Goal: Information Seeking & Learning: Learn about a topic

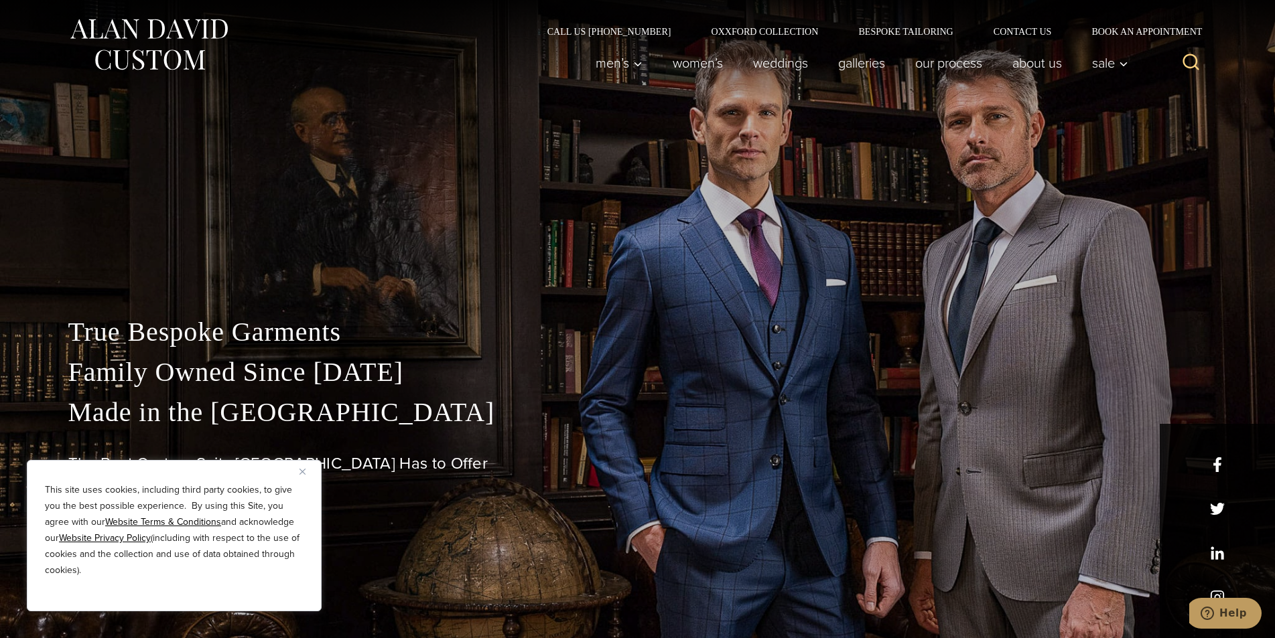
click at [584, 143] on div "True Bespoke Garments Family Owned Since [DATE] Made in [GEOGRAPHIC_DATA] The B…" at bounding box center [637, 319] width 1275 height 638
click at [525, 202] on div "True Bespoke Garments Family Owned Since [DATE] Made in [GEOGRAPHIC_DATA] The B…" at bounding box center [637, 319] width 1275 height 638
click at [537, 320] on p "True Bespoke Garments Family Owned Since [DATE] Made in [GEOGRAPHIC_DATA]" at bounding box center [637, 372] width 1139 height 121
click at [644, 344] on p "True Bespoke Garments Family Owned Since [DATE] Made in [GEOGRAPHIC_DATA]" at bounding box center [637, 372] width 1139 height 121
click at [646, 370] on p "True Bespoke Garments Family Owned Since [DATE] Made in [GEOGRAPHIC_DATA]" at bounding box center [637, 372] width 1139 height 121
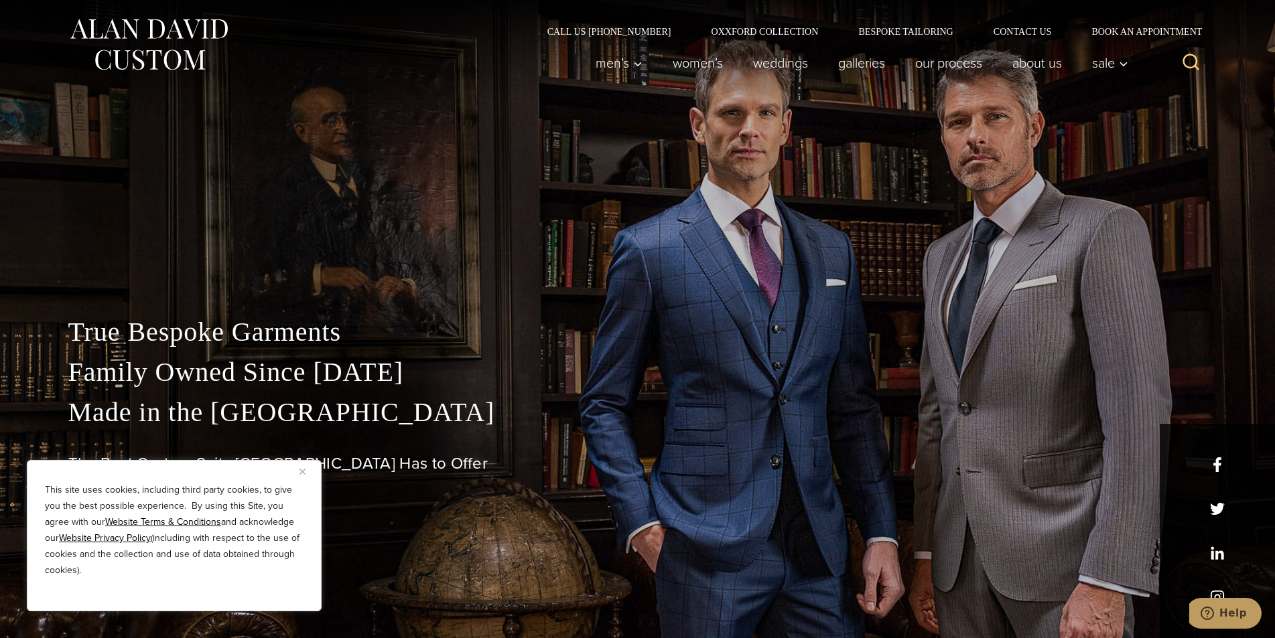
click at [646, 384] on p "True Bespoke Garments Family Owned Since [DATE] Made in [GEOGRAPHIC_DATA]" at bounding box center [637, 372] width 1139 height 121
click at [646, 397] on p "True Bespoke Garments Family Owned Since [DATE] Made in [GEOGRAPHIC_DATA]" at bounding box center [637, 372] width 1139 height 121
click at [646, 411] on p "True Bespoke Garments Family Owned Since [DATE] Made in [GEOGRAPHIC_DATA]" at bounding box center [637, 372] width 1139 height 121
click at [646, 437] on div "True Bespoke Garments Family Owned Since [DATE] Made in [GEOGRAPHIC_DATA] The B…" at bounding box center [637, 475] width 1165 height 326
click at [646, 451] on div "True Bespoke Garments Family Owned Since [DATE] Made in [GEOGRAPHIC_DATA] The B…" at bounding box center [637, 475] width 1165 height 326
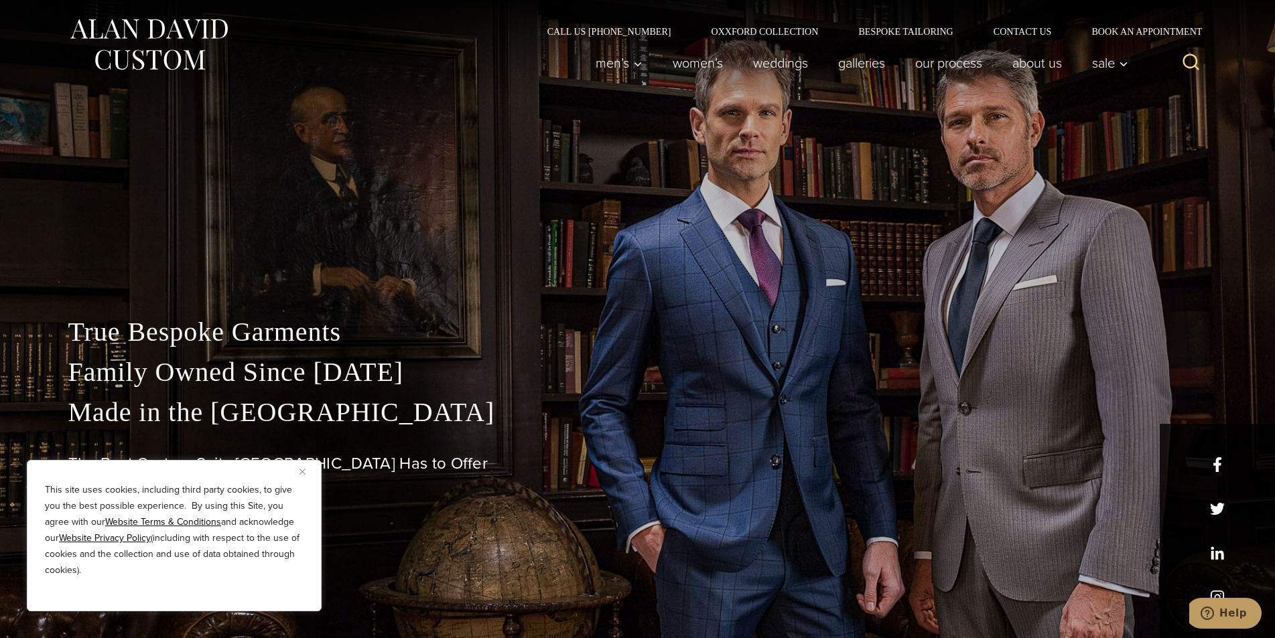
click at [646, 464] on h1 "The Best Custom Suits [GEOGRAPHIC_DATA] Has to Offer" at bounding box center [637, 463] width 1139 height 19
click at [646, 478] on div "True Bespoke Garments Family Owned Since [DATE] Made in [GEOGRAPHIC_DATA] The B…" at bounding box center [637, 475] width 1165 height 326
click at [585, 244] on div "True Bespoke Garments Family Owned Since [DATE] Made in [GEOGRAPHIC_DATA] The B…" at bounding box center [637, 319] width 1275 height 638
click at [584, 143] on div "True Bespoke Garments Family Owned Since [DATE] Made in [GEOGRAPHIC_DATA] The B…" at bounding box center [637, 319] width 1275 height 638
click at [602, 348] on p "True Bespoke Garments Family Owned Since [DATE] Made in [GEOGRAPHIC_DATA]" at bounding box center [637, 372] width 1139 height 121
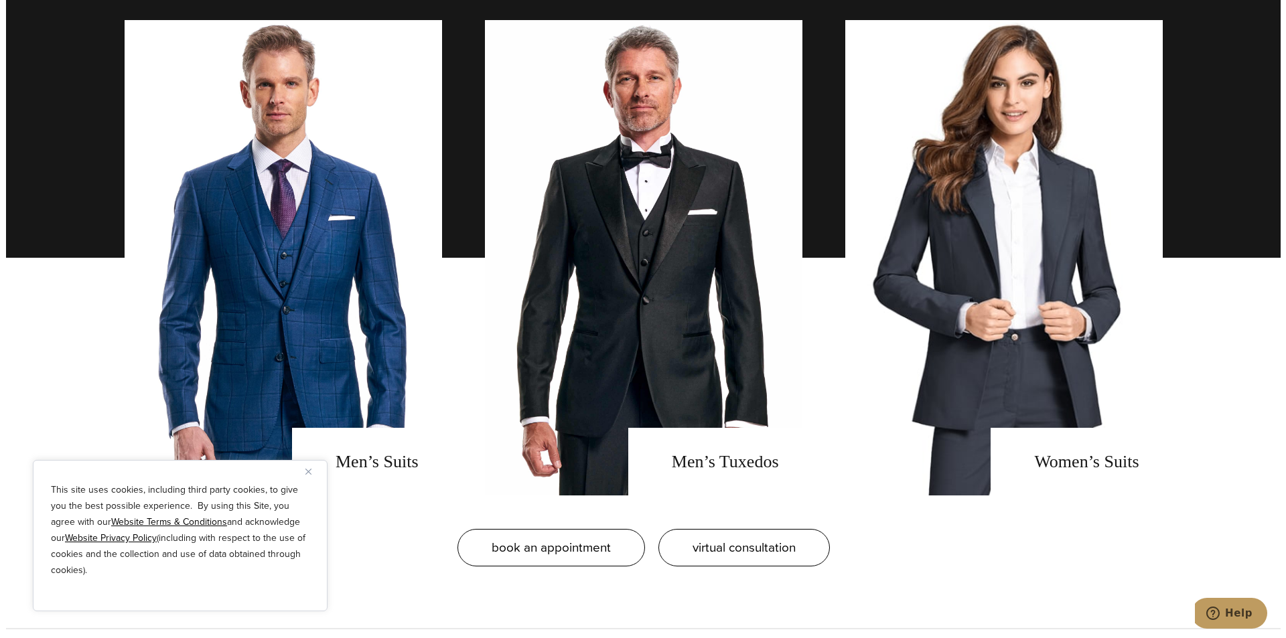
scroll to position [1116, 0]
